Goal: Task Accomplishment & Management: Use online tool/utility

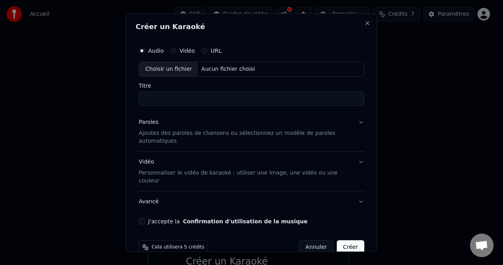
click at [180, 67] on div "Choisir un fichier" at bounding box center [168, 69] width 59 height 14
click at [167, 73] on div "Choisir un fichier" at bounding box center [168, 69] width 59 height 14
click at [151, 95] on input "**********" at bounding box center [251, 99] width 225 height 14
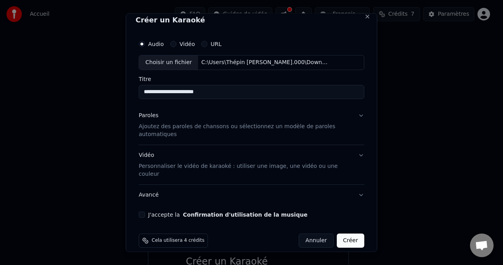
type input "**********"
click at [226, 93] on input "**********" at bounding box center [251, 92] width 225 height 14
click at [304, 124] on p "Ajoutez des paroles de chansons ou sélectionnez un modèle de paroles automatiqu…" at bounding box center [245, 131] width 213 height 16
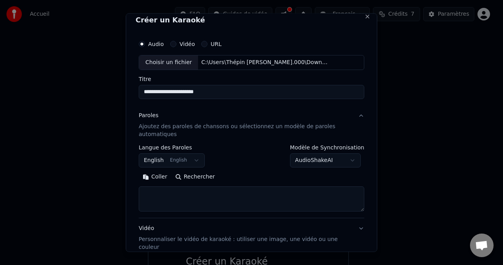
click at [185, 159] on button "English English" at bounding box center [172, 160] width 66 height 14
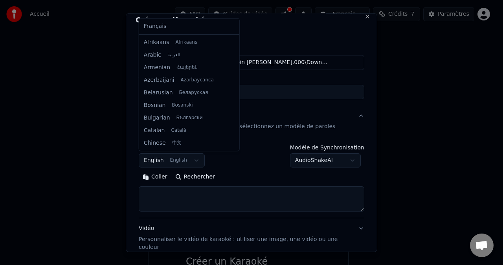
scroll to position [63, 0]
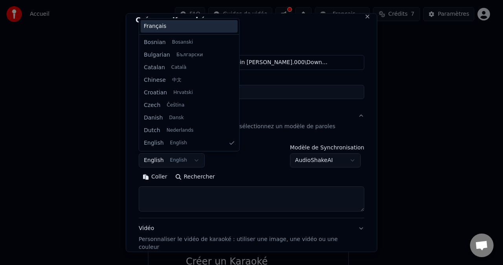
click at [185, 27] on div "Français" at bounding box center [189, 26] width 97 height 13
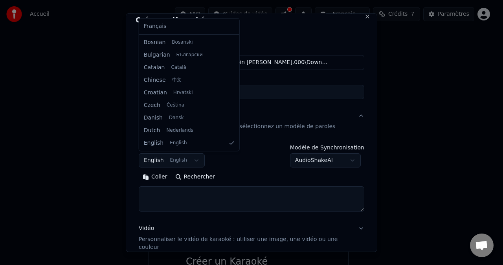
select select "**"
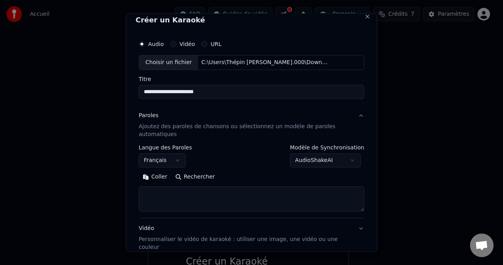
click at [279, 196] on textarea at bounding box center [251, 198] width 225 height 25
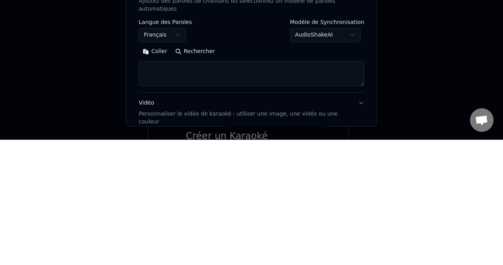
click at [155, 174] on button "Coller" at bounding box center [155, 176] width 33 height 13
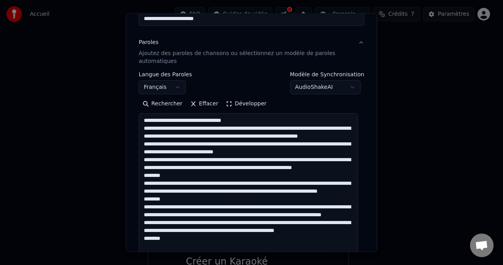
scroll to position [0, 0]
click at [150, 119] on textarea at bounding box center [248, 189] width 219 height 152
click at [250, 126] on textarea at bounding box center [248, 189] width 219 height 152
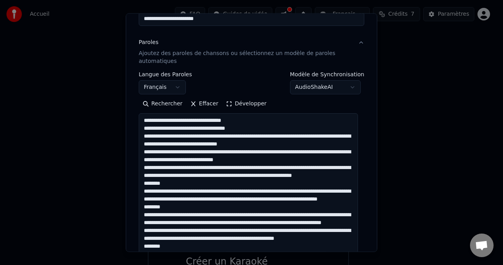
click at [152, 131] on textarea at bounding box center [248, 189] width 219 height 152
click at [147, 135] on textarea at bounding box center [248, 189] width 219 height 152
click at [239, 129] on textarea at bounding box center [248, 189] width 219 height 152
click at [147, 128] on textarea at bounding box center [248, 189] width 219 height 152
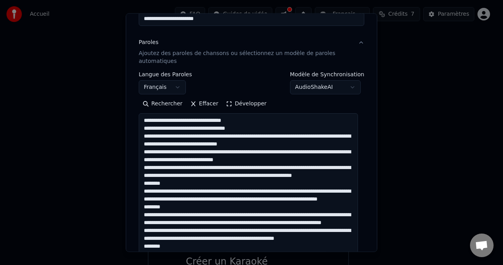
click at [243, 127] on textarea at bounding box center [248, 189] width 219 height 152
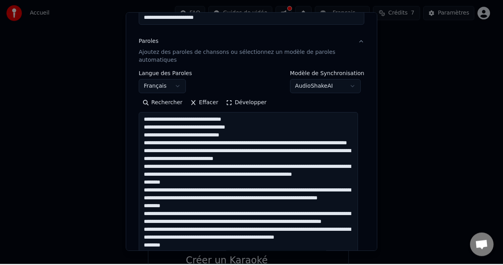
scroll to position [11, 0]
click at [212, 132] on textarea at bounding box center [248, 189] width 219 height 152
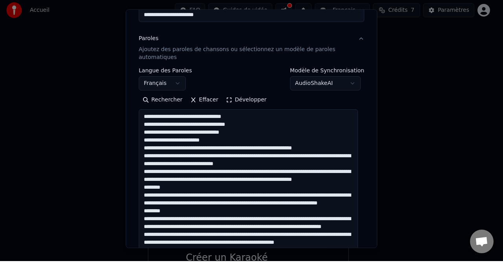
click at [225, 138] on textarea at bounding box center [248, 189] width 219 height 152
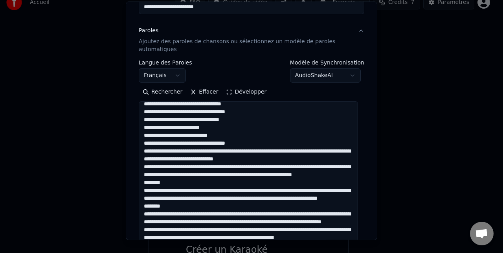
scroll to position [32, 0]
click at [258, 125] on textarea at bounding box center [248, 189] width 219 height 152
click at [161, 143] on textarea at bounding box center [248, 189] width 219 height 152
click at [229, 139] on textarea at bounding box center [248, 189] width 219 height 152
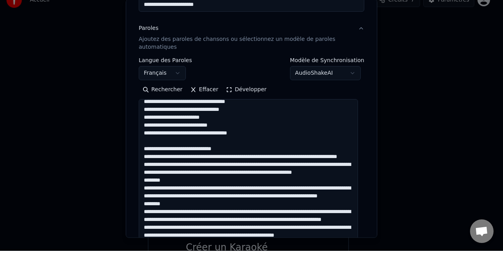
scroll to position [51, 0]
click at [231, 129] on textarea at bounding box center [248, 189] width 219 height 152
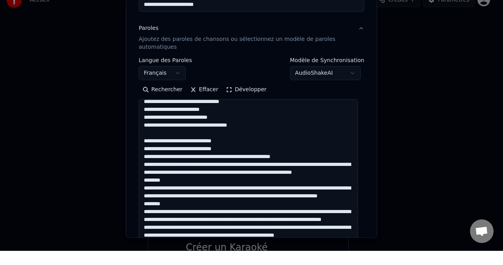
click at [241, 139] on textarea at bounding box center [248, 189] width 219 height 152
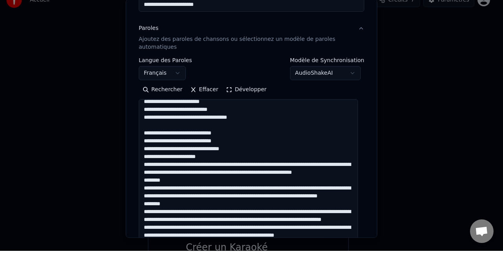
scroll to position [59, 0]
click at [222, 140] on textarea at bounding box center [248, 189] width 219 height 152
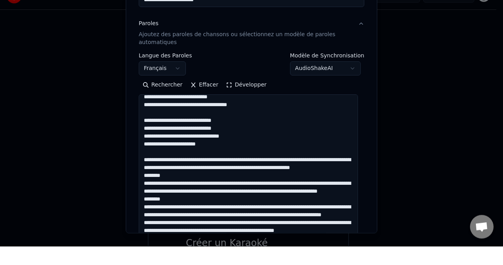
scroll to position [67, 0]
click at [241, 146] on textarea at bounding box center [248, 189] width 219 height 152
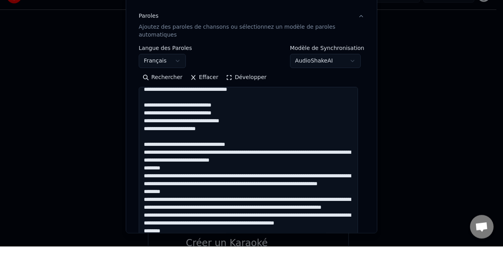
scroll to position [89, 0]
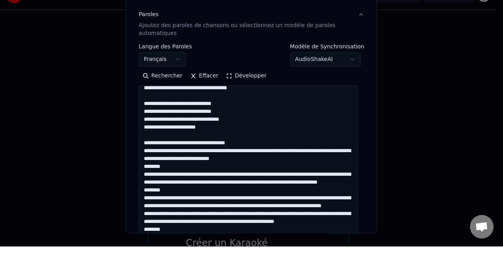
click at [237, 145] on textarea at bounding box center [248, 180] width 219 height 152
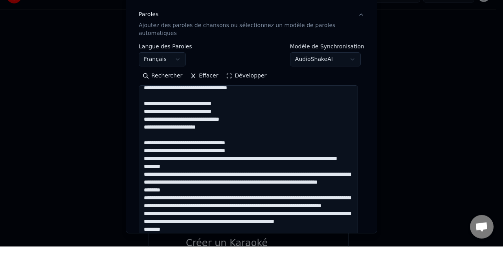
scroll to position [75, 0]
click at [224, 143] on textarea at bounding box center [248, 180] width 219 height 152
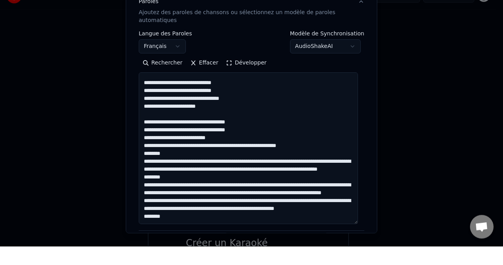
scroll to position [102, 0]
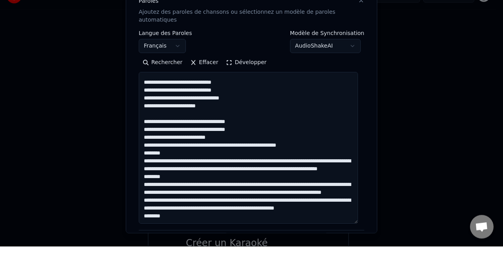
click at [204, 141] on textarea at bounding box center [248, 167] width 219 height 152
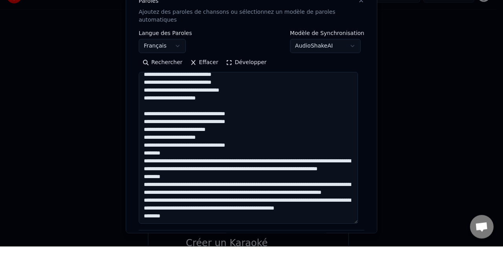
scroll to position [83, 0]
click at [253, 142] on textarea at bounding box center [248, 167] width 219 height 152
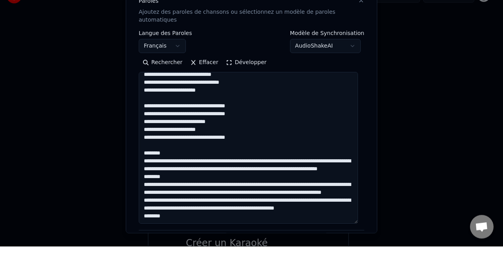
scroll to position [108, 0]
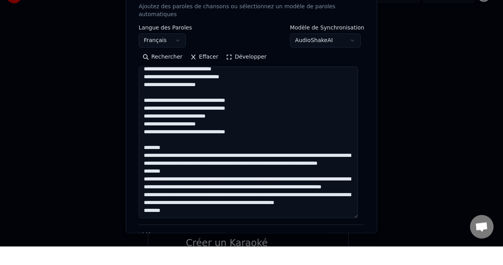
click at [165, 141] on textarea at bounding box center [248, 161] width 219 height 152
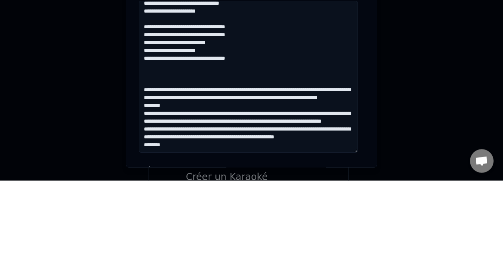
paste textarea "**********"
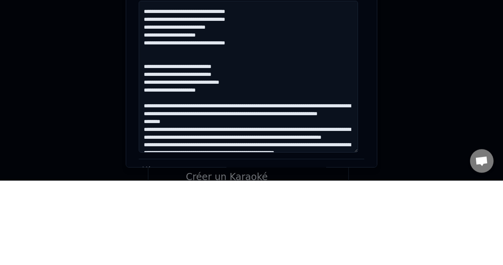
click at [222, 139] on textarea at bounding box center [248, 161] width 219 height 152
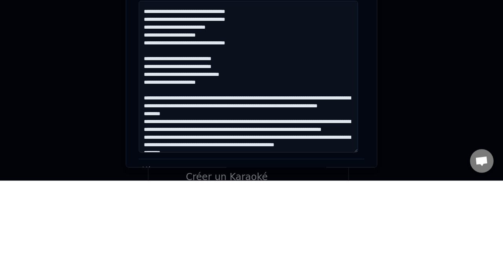
click at [249, 180] on textarea at bounding box center [248, 161] width 219 height 152
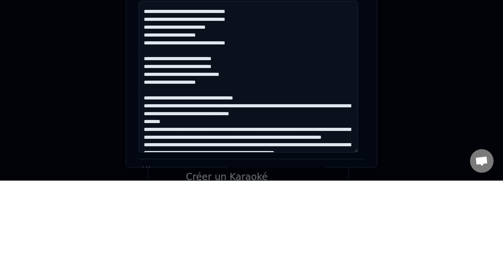
click at [251, 189] on textarea at bounding box center [248, 161] width 219 height 152
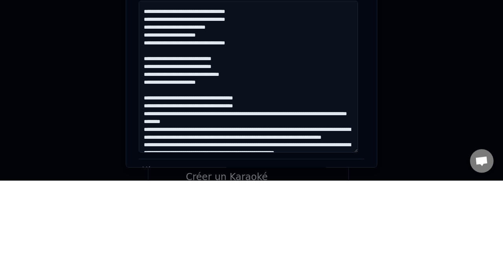
click at [224, 198] on textarea at bounding box center [248, 161] width 219 height 152
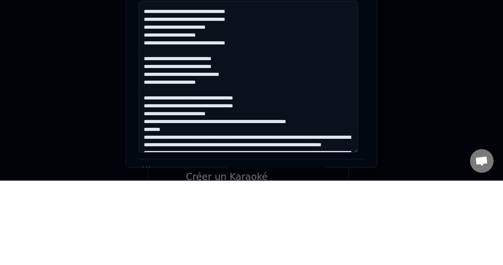
click at [206, 204] on textarea at bounding box center [248, 161] width 219 height 152
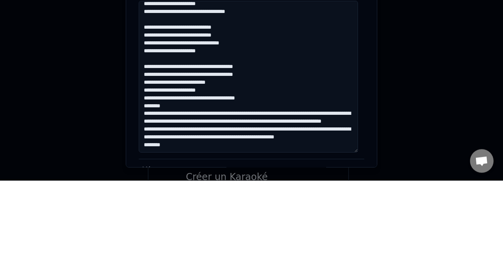
scroll to position [137, 0]
click at [269, 166] on textarea at bounding box center [248, 161] width 219 height 152
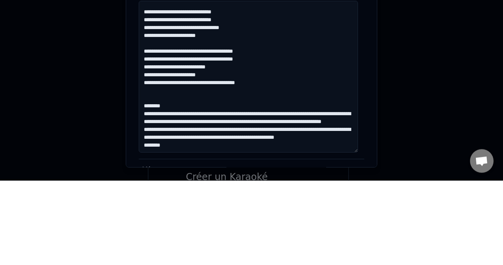
paste textarea "**********"
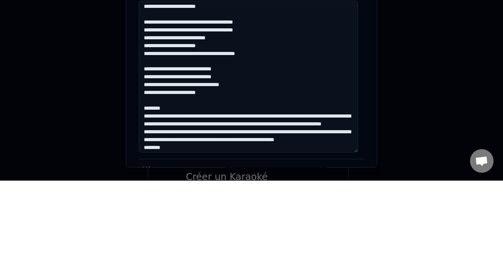
scroll to position [171, 0]
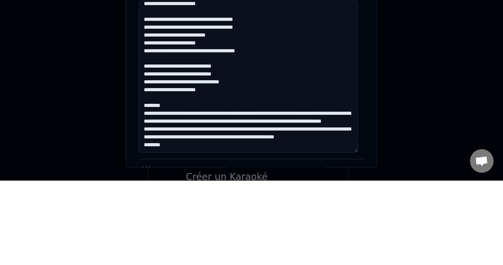
click at [185, 185] on textarea at bounding box center [248, 161] width 219 height 152
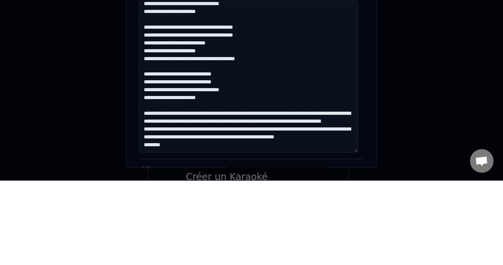
click at [218, 186] on textarea at bounding box center [248, 161] width 219 height 152
click at [262, 185] on textarea at bounding box center [248, 161] width 219 height 152
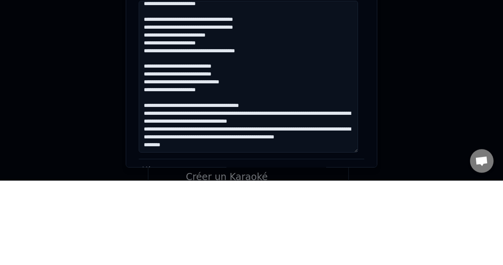
click at [219, 196] on textarea at bounding box center [248, 161] width 219 height 152
click at [264, 196] on textarea at bounding box center [248, 161] width 219 height 152
click at [274, 201] on textarea at bounding box center [248, 161] width 219 height 152
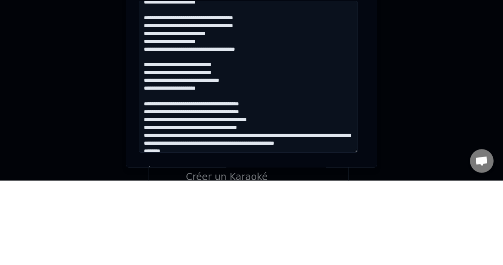
scroll to position [185, 0]
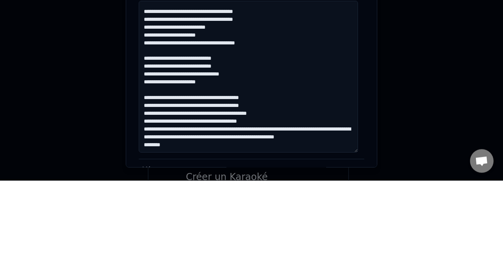
click at [266, 196] on textarea at bounding box center [248, 161] width 219 height 152
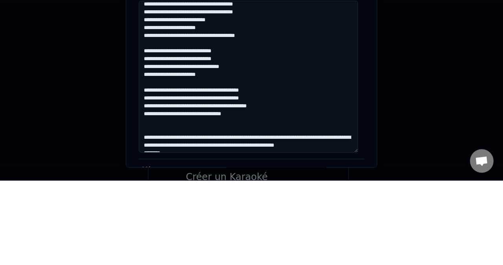
paste textarea "**********"
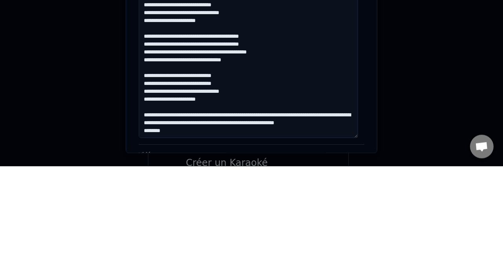
scroll to position [232, 0]
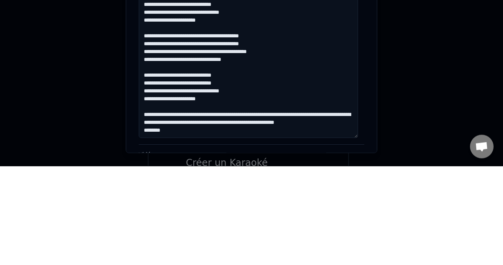
click at [231, 202] on textarea at bounding box center [248, 161] width 219 height 152
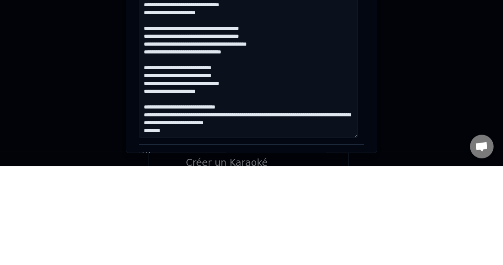
click at [239, 212] on textarea at bounding box center [248, 161] width 219 height 152
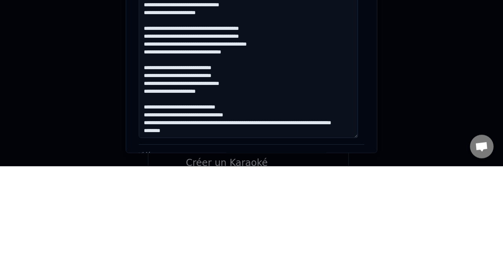
click at [167, 223] on textarea at bounding box center [248, 161] width 219 height 152
click at [272, 220] on textarea at bounding box center [248, 161] width 219 height 152
click at [276, 220] on textarea at bounding box center [248, 161] width 219 height 152
click at [219, 220] on textarea at bounding box center [248, 161] width 219 height 152
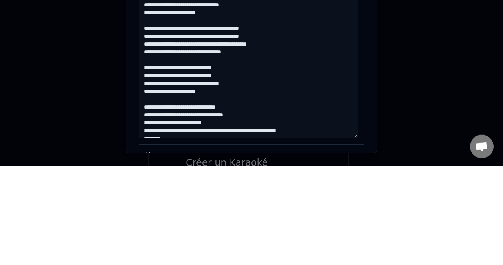
click at [203, 230] on textarea at bounding box center [248, 161] width 219 height 152
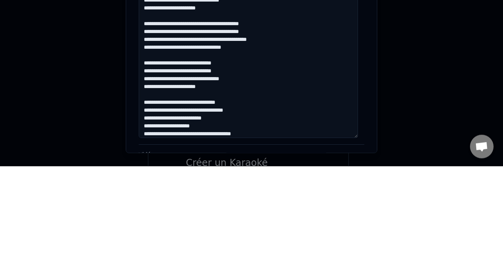
scroll to position [247, 0]
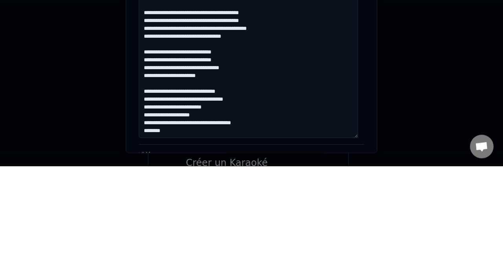
click at [185, 226] on textarea at bounding box center [248, 161] width 219 height 152
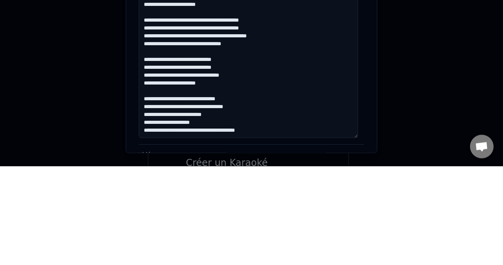
scroll to position [252, 0]
paste textarea "**********"
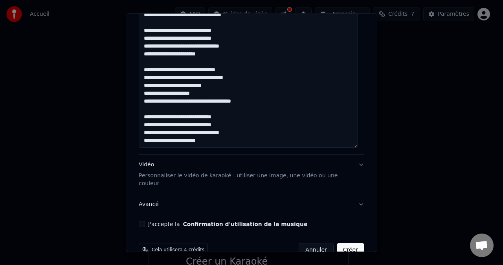
scroll to position [206, 0]
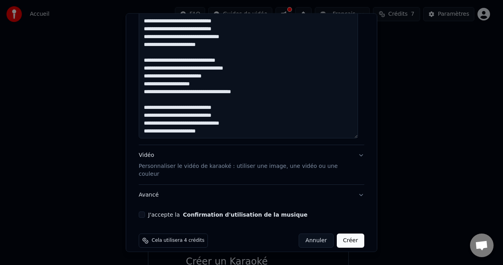
type textarea "**********"
click at [224, 156] on div "Vidéo Personnaliser le vidéo de karaoké : utiliser une image, une vidéo ou une …" at bounding box center [245, 164] width 213 height 27
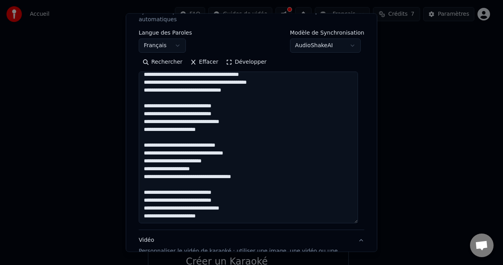
scroll to position [105, 0]
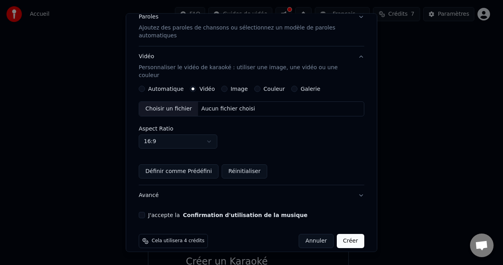
click at [170, 86] on label "Automatique" at bounding box center [165, 88] width 35 height 5
click at [145, 86] on button "Automatique" at bounding box center [142, 89] width 6 height 6
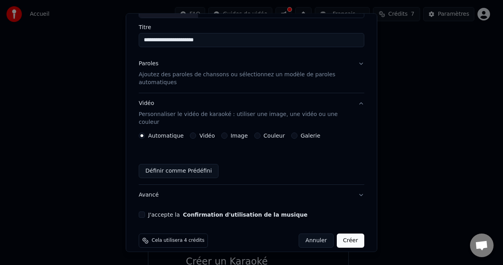
click at [133, 207] on div "**********" at bounding box center [251, 132] width 251 height 238
click at [140, 211] on button "J'accepte la Confirmation d'utilisation de la musique" at bounding box center [142, 214] width 6 height 6
click at [346, 233] on button "Créer" at bounding box center [350, 240] width 27 height 14
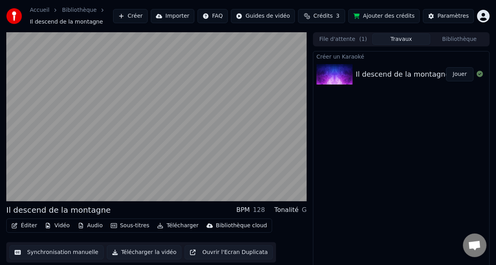
click at [198, 127] on video at bounding box center [156, 116] width 301 height 169
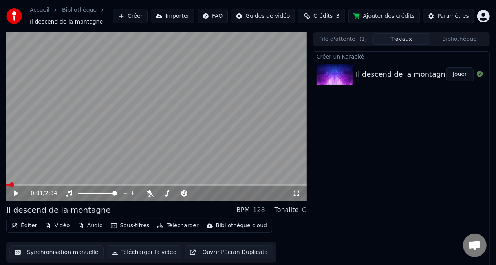
click at [16, 195] on icon at bounding box center [16, 193] width 5 height 5
click at [248, 133] on video at bounding box center [156, 116] width 301 height 169
click at [295, 191] on icon at bounding box center [296, 193] width 5 height 5
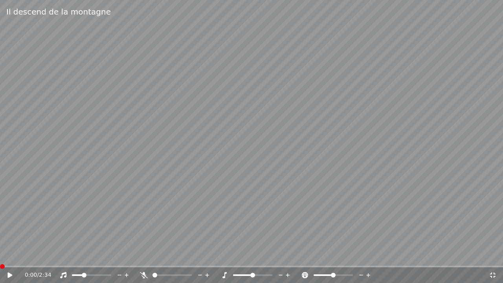
click at [492, 264] on div "0:00 / 2:34" at bounding box center [251, 275] width 503 height 16
click at [493, 264] on icon at bounding box center [492, 274] width 5 height 5
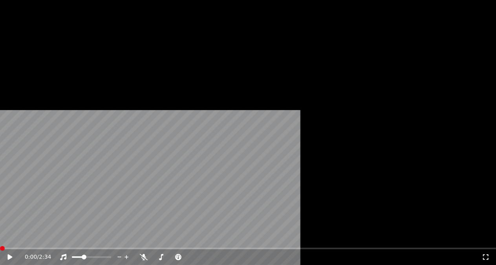
click at [247, 60] on div "Bibliothèque cloud" at bounding box center [241, 57] width 51 height 8
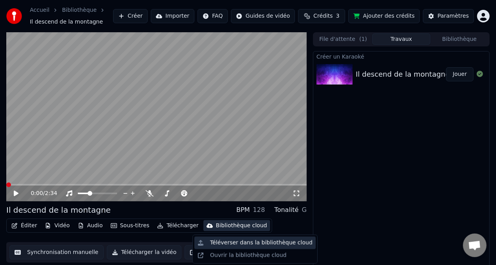
click at [287, 238] on div "Téléverser dans la bibliothèque cloud" at bounding box center [254, 242] width 121 height 13
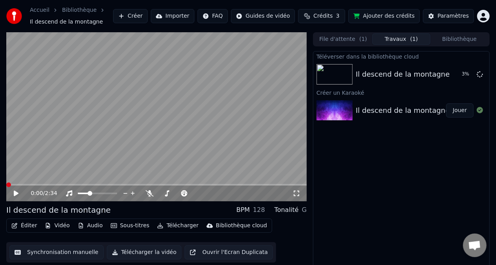
click at [124, 227] on button "Sous-titres" at bounding box center [130, 225] width 45 height 11
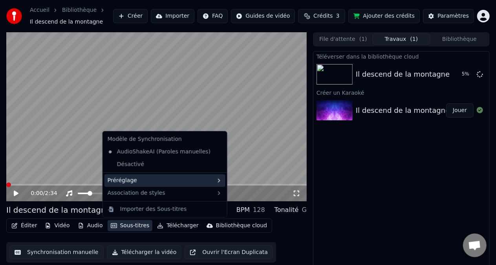
click at [205, 177] on div "Préréglage" at bounding box center [164, 180] width 121 height 13
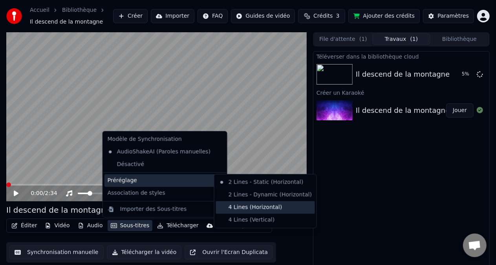
click at [271, 205] on div "4 Lines (Horizontal)" at bounding box center [265, 207] width 99 height 13
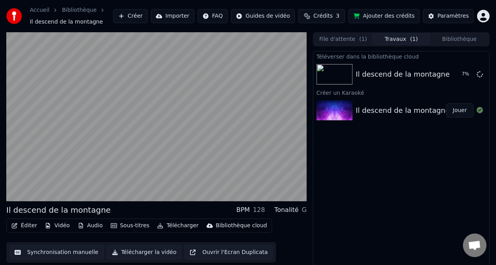
click at [203, 125] on video at bounding box center [156, 116] width 301 height 169
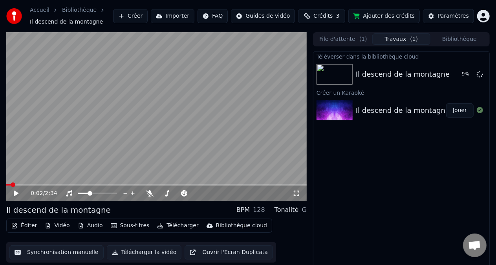
click at [296, 192] on icon at bounding box center [297, 193] width 8 height 6
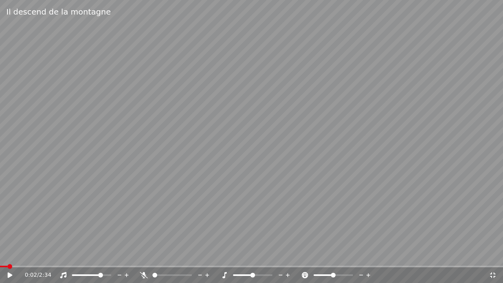
click at [7, 264] on icon at bounding box center [15, 275] width 18 height 6
click at [10, 264] on icon at bounding box center [15, 275] width 18 height 6
click at [13, 264] on icon at bounding box center [15, 275] width 18 height 6
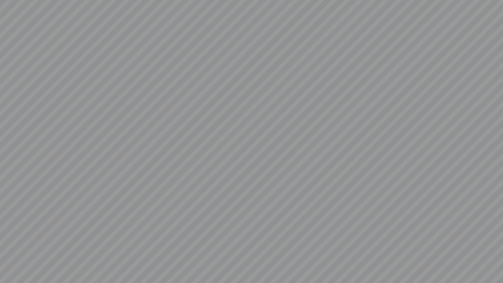
click at [55, 200] on video at bounding box center [251, 141] width 503 height 283
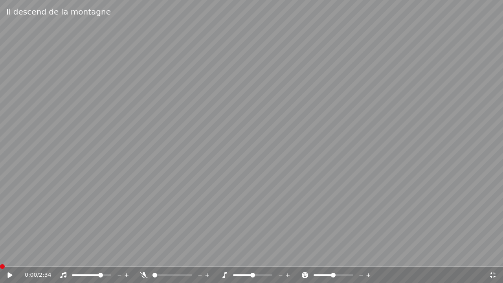
click at [9, 264] on icon at bounding box center [9, 274] width 5 height 5
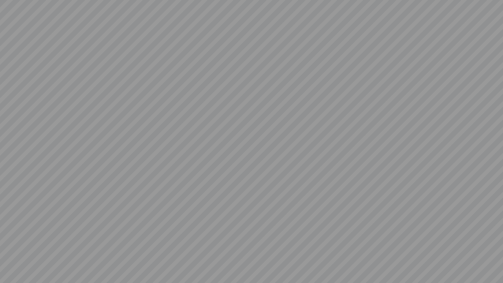
click at [56, 163] on video at bounding box center [251, 141] width 503 height 283
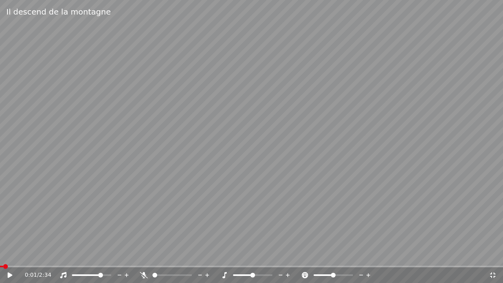
click at [8, 264] on icon at bounding box center [9, 274] width 5 height 5
click at [9, 264] on icon at bounding box center [10, 275] width 4 height 5
click at [9, 264] on div "0:03 / 2:34" at bounding box center [251, 275] width 503 height 16
click at [8, 264] on icon at bounding box center [9, 274] width 5 height 5
click at [7, 264] on icon at bounding box center [15, 275] width 18 height 6
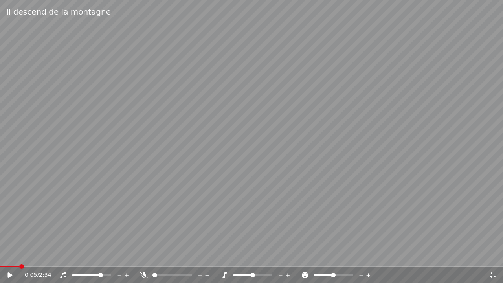
click at [493, 264] on icon at bounding box center [493, 275] width 8 height 6
click at [494, 264] on div "0:05 / 2:34" at bounding box center [251, 275] width 503 height 16
click at [492, 264] on div "0:05 / 2:34" at bounding box center [251, 275] width 503 height 16
click at [493, 264] on icon at bounding box center [493, 275] width 8 height 6
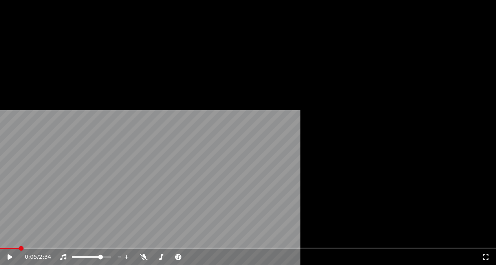
click at [31, 62] on button "Éditer" at bounding box center [24, 56] width 32 height 11
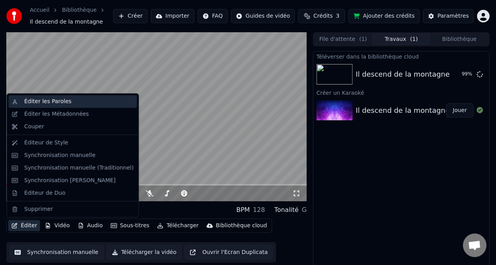
click at [87, 97] on div "Éditer les Paroles" at bounding box center [73, 101] width 128 height 13
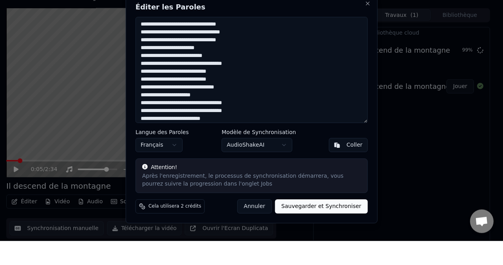
click at [245, 49] on textarea at bounding box center [252, 94] width 232 height 106
click at [142, 57] on textarea at bounding box center [252, 94] width 232 height 106
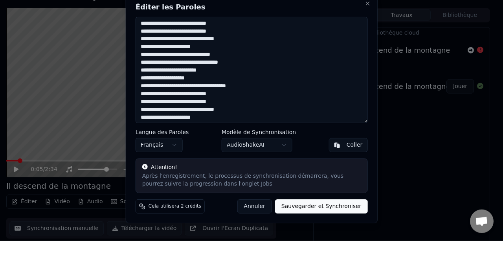
scroll to position [246, 0]
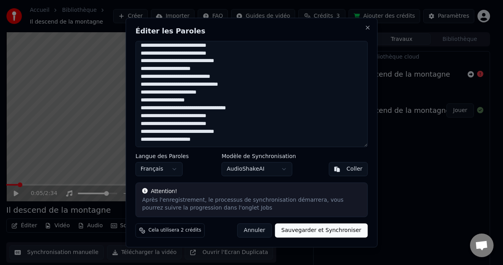
type textarea "**********"
click at [338, 229] on button "Sauvegarder et Synchroniser" at bounding box center [321, 230] width 93 height 14
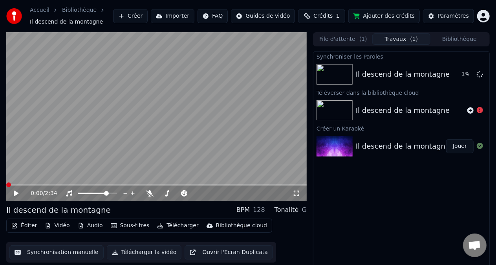
click at [18, 161] on video at bounding box center [156, 116] width 301 height 169
click at [299, 196] on icon at bounding box center [296, 193] width 5 height 5
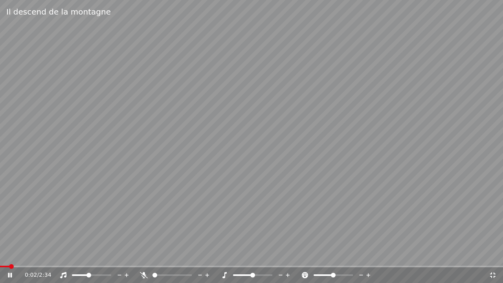
click at [93, 264] on span at bounding box center [91, 275] width 39 height 2
click at [82, 264] on span at bounding box center [83, 275] width 5 height 5
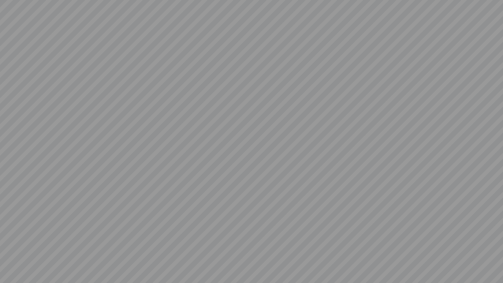
click at [10, 264] on video at bounding box center [251, 141] width 503 height 283
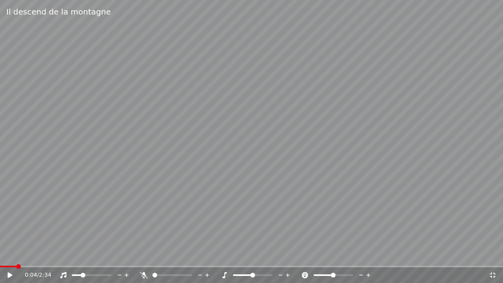
click at [6, 264] on div "0:04 / 2:34" at bounding box center [251, 275] width 503 height 16
click at [8, 264] on icon at bounding box center [9, 274] width 5 height 5
click at [491, 264] on icon at bounding box center [492, 274] width 5 height 5
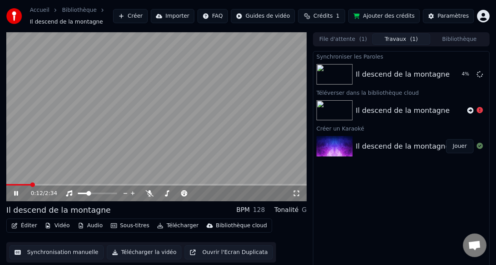
click at [74, 132] on video at bounding box center [156, 116] width 301 height 169
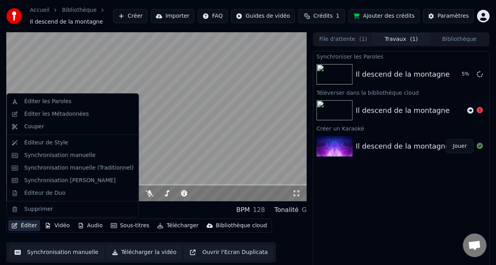
click at [24, 227] on button "Éditer" at bounding box center [24, 225] width 32 height 11
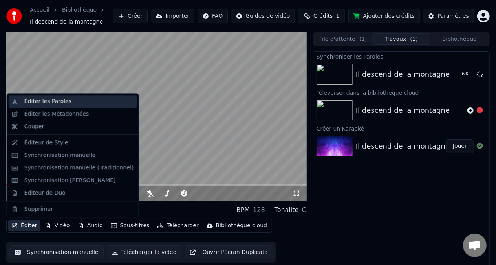
click at [37, 101] on div "Éditer les Paroles" at bounding box center [47, 101] width 47 height 8
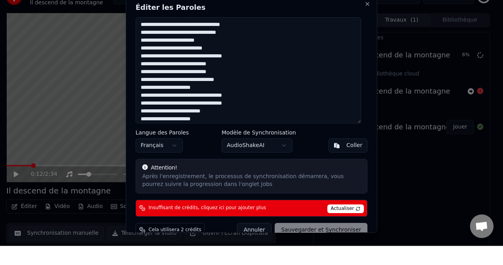
click at [211, 94] on textarea at bounding box center [248, 90] width 225 height 106
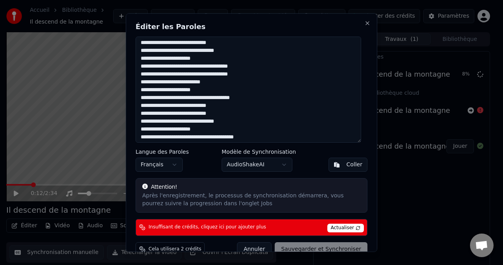
scroll to position [0, 0]
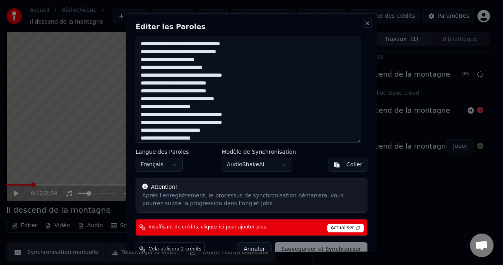
click at [364, 21] on button "Close" at bounding box center [367, 23] width 6 height 6
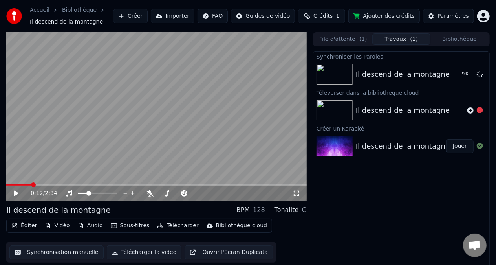
click at [483, 16] on html "Accueil Bibliothèque Il descend de la montagne Créer Importer FAQ Guides de vid…" at bounding box center [248, 132] width 496 height 265
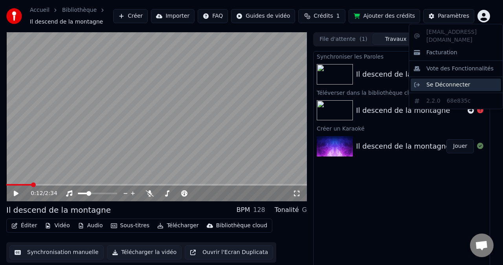
click at [466, 79] on div "Se Déconnecter" at bounding box center [456, 85] width 90 height 13
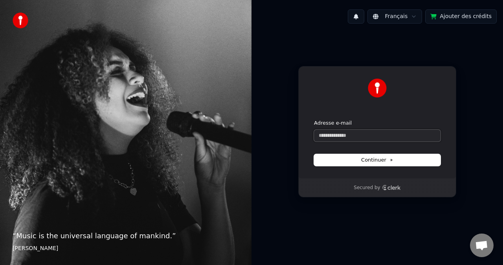
click at [370, 133] on input "Adresse e-mail" at bounding box center [377, 136] width 126 height 12
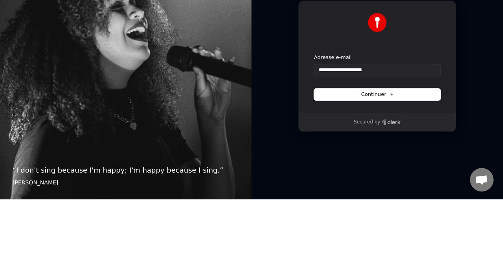
click at [412, 155] on button "Continuer" at bounding box center [377, 160] width 126 height 12
type input "**********"
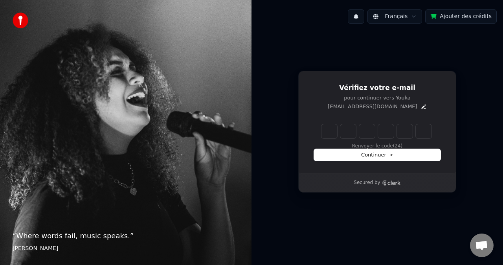
click at [333, 128] on input "Enter verification code. Digit 1" at bounding box center [329, 131] width 16 height 14
type input "*"
type input "**"
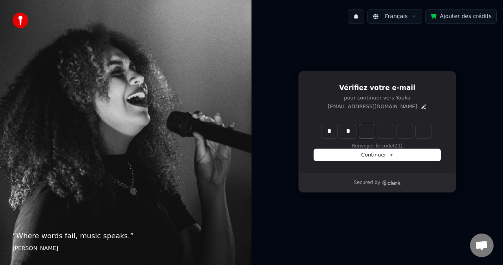
type input "*"
type input "***"
type input "*"
type input "****"
type input "*"
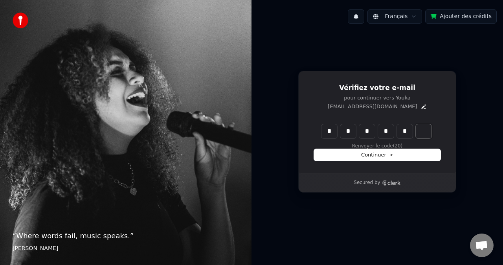
type input "*****"
type input "*"
type input "******"
type input "*"
